Goal: Information Seeking & Learning: Learn about a topic

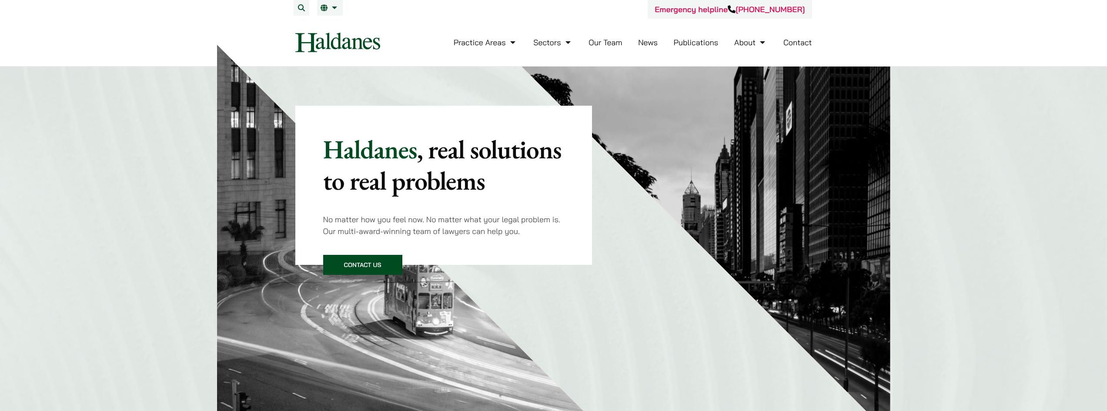
click at [600, 44] on link "Our Team" at bounding box center [604, 42] width 33 height 10
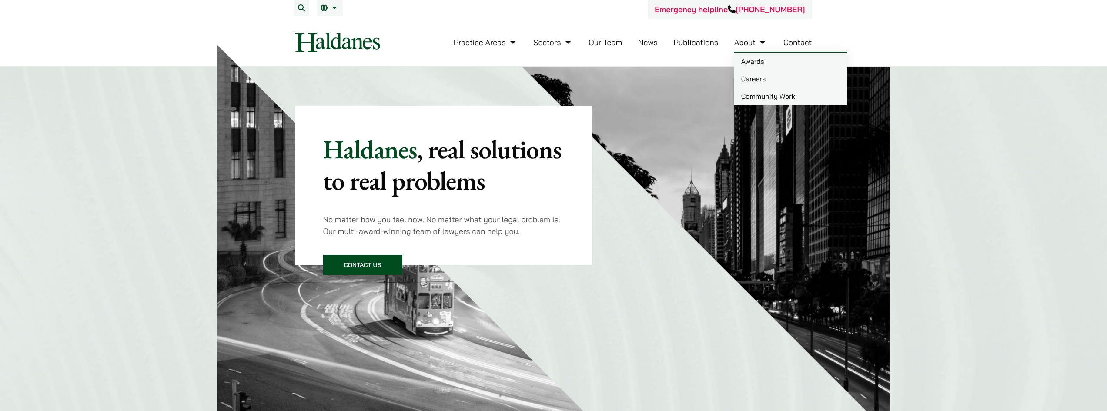
click at [753, 45] on link "About" at bounding box center [750, 42] width 33 height 10
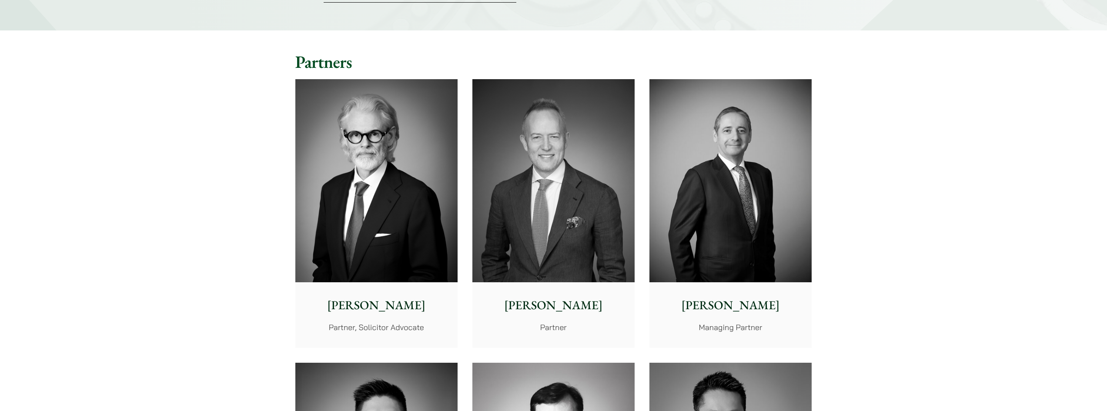
scroll to position [217, 0]
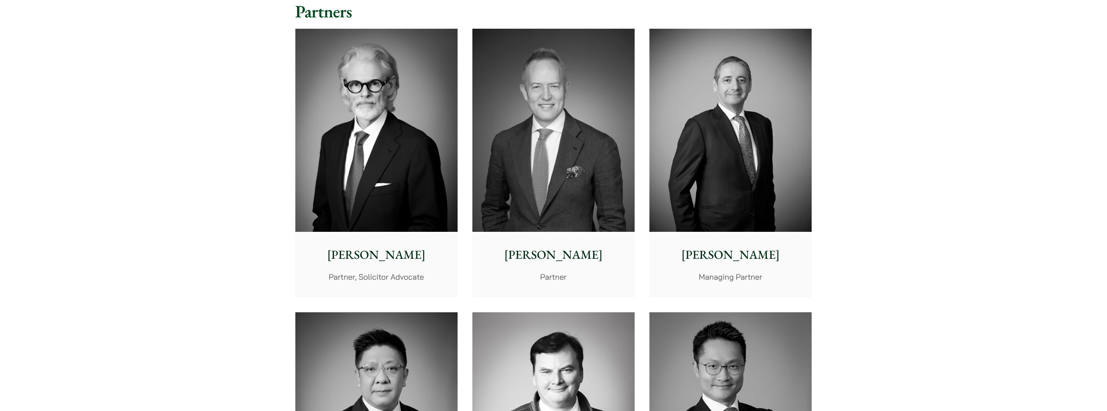
click at [376, 207] on img at bounding box center [376, 130] width 162 height 203
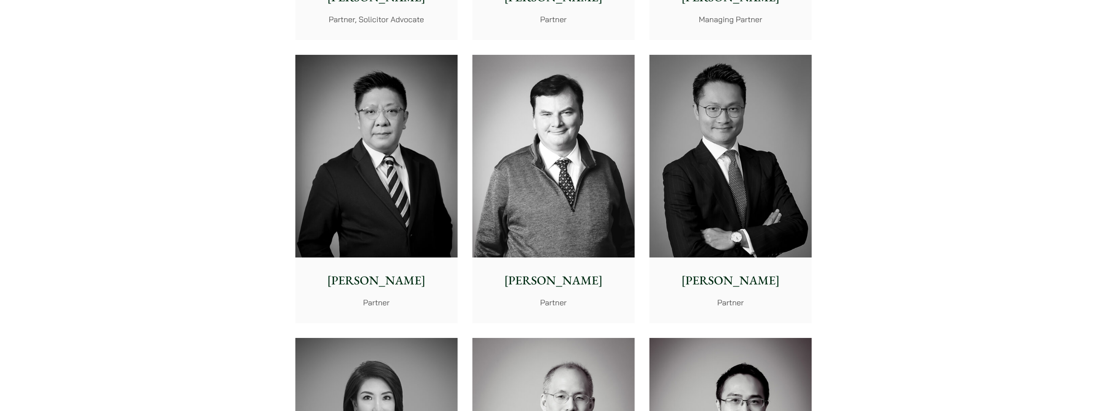
scroll to position [478, 0]
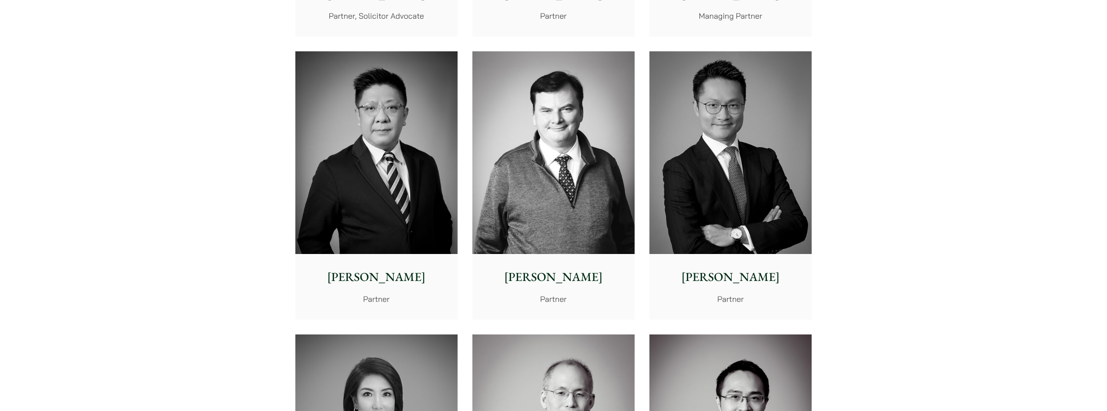
click at [375, 171] on img at bounding box center [376, 152] width 162 height 203
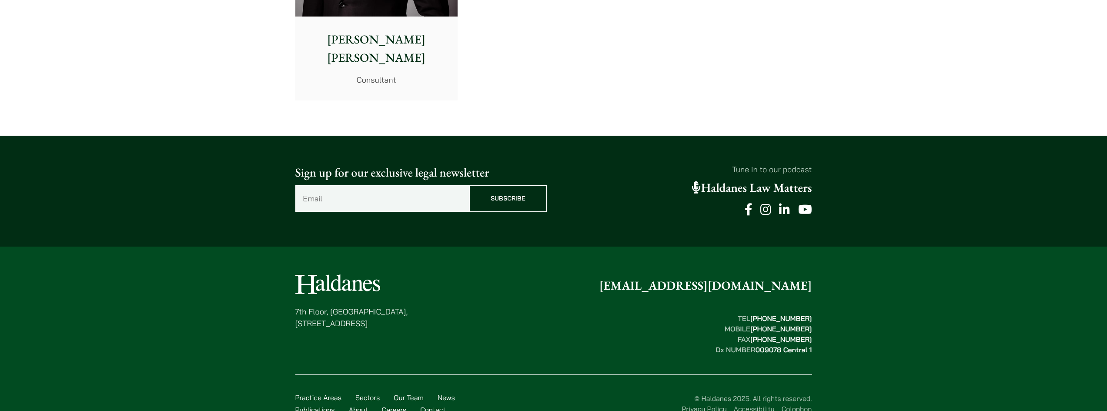
scroll to position [4827, 0]
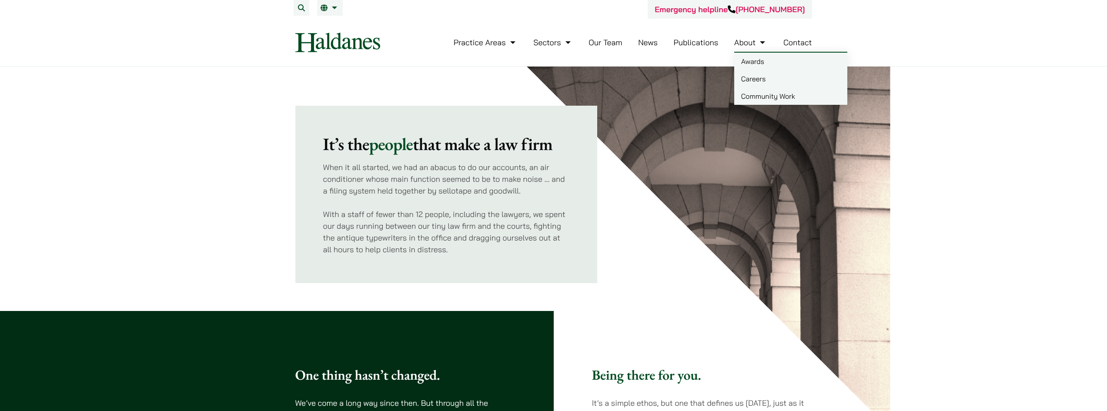
click at [758, 63] on link "Awards" at bounding box center [790, 61] width 113 height 17
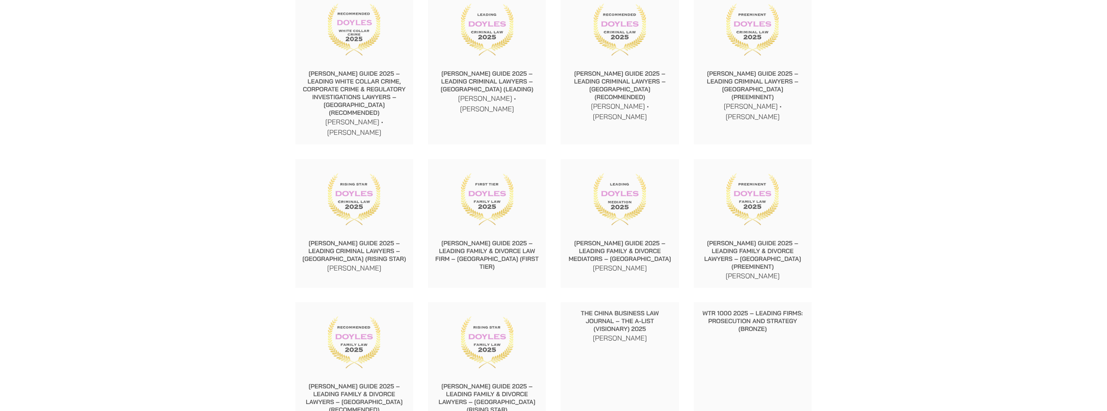
scroll to position [1000, 0]
